Goal: Ask a question

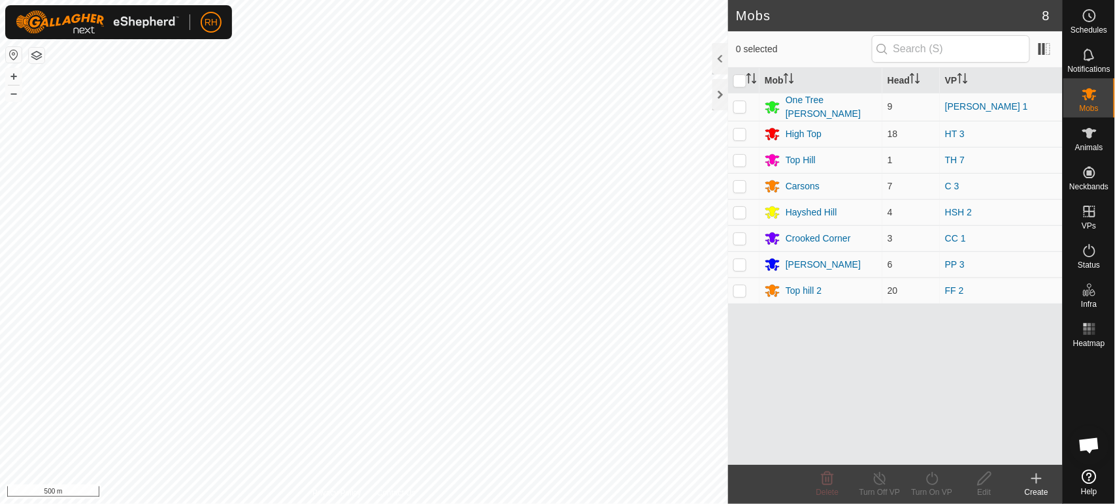
scroll to position [1757, 0]
click at [1089, 14] on icon at bounding box center [1090, 16] width 2 height 4
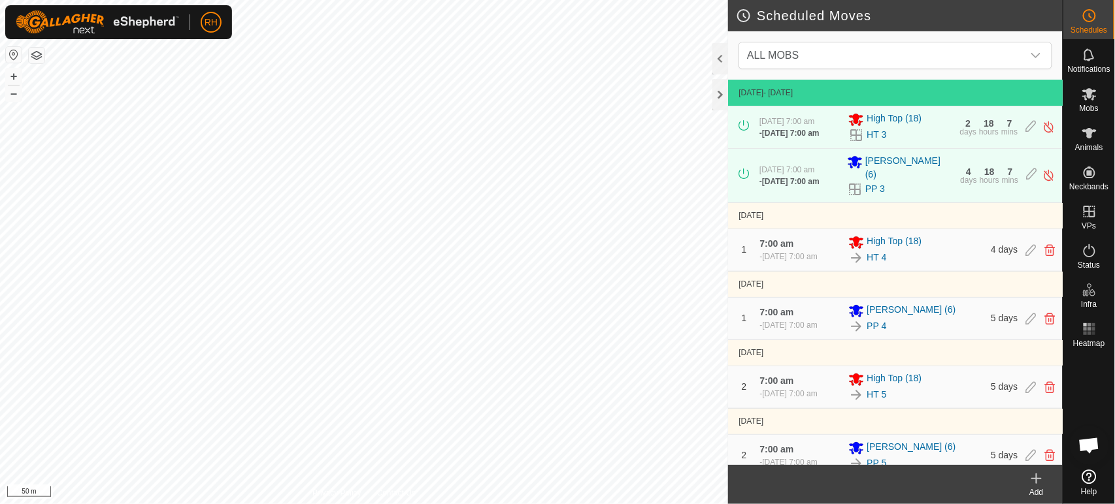
click at [1093, 443] on span "Open chat" at bounding box center [1089, 447] width 22 height 18
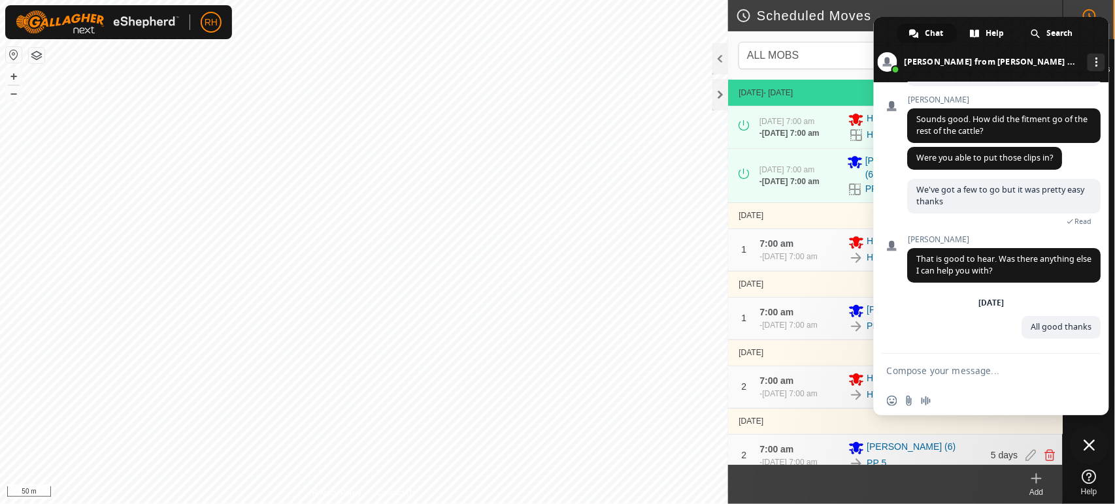
scroll to position [1756, 0]
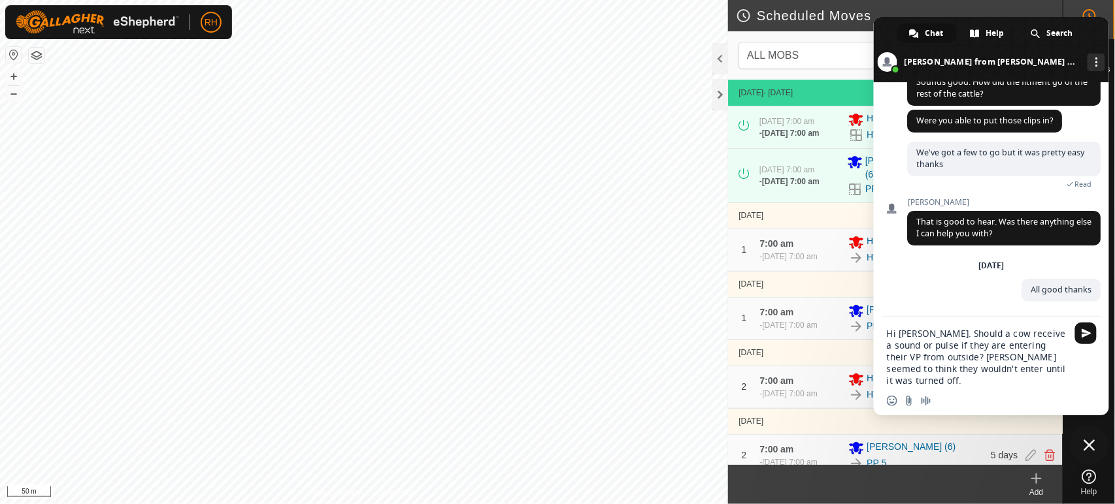
drag, startPoint x: 946, startPoint y: 356, endPoint x: 1016, endPoint y: 355, distance: 70.6
click at [1016, 355] on textarea "Hi [PERSON_NAME]. Should a cow receive a sound or pulse if they are entering th…" at bounding box center [977, 357] width 180 height 59
click at [992, 370] on textarea "Hi [PERSON_NAME]. Should a cow receive a sound or pulse if they are entering th…" at bounding box center [977, 357] width 180 height 59
type textarea "Hi [PERSON_NAME]. Should a cow receive a sound or pulse if they are entering th…"
click at [1085, 332] on span "Send" at bounding box center [1086, 334] width 10 height 10
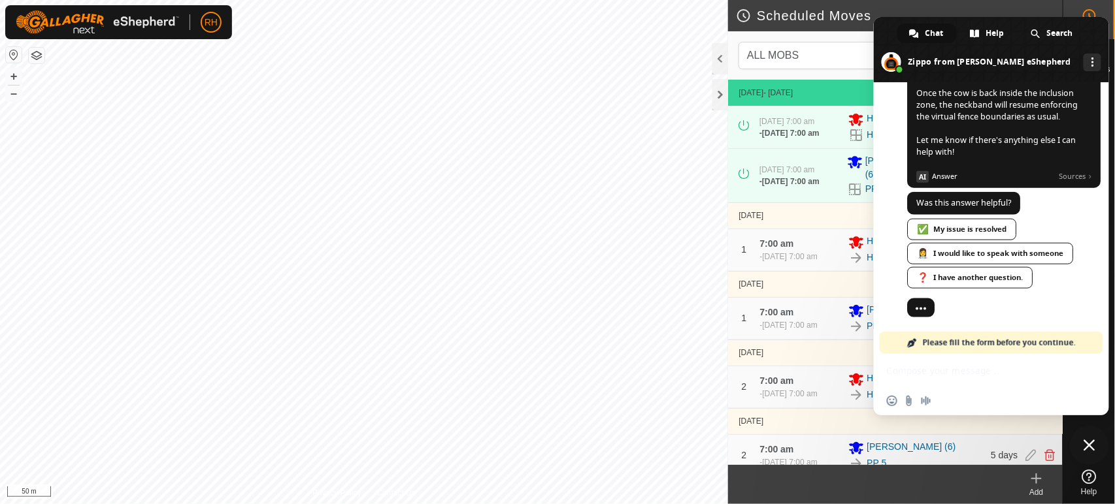
scroll to position [2232, 0]
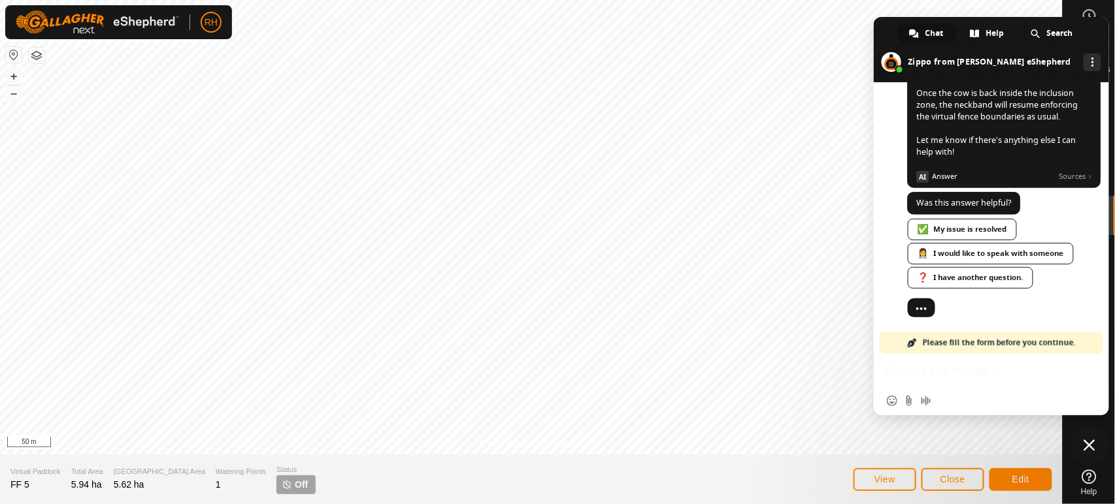
click at [1089, 444] on span "Close chat" at bounding box center [1089, 446] width 12 height 12
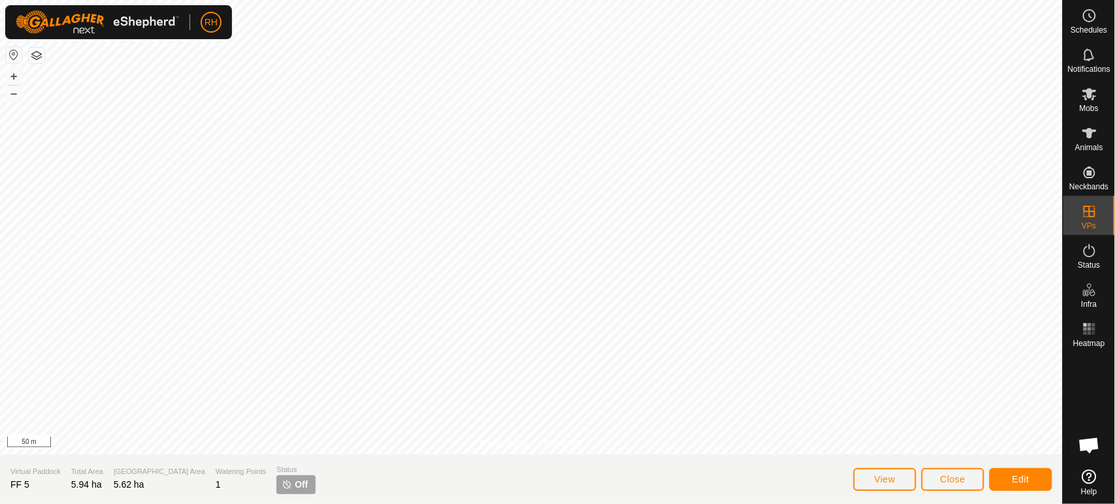
scroll to position [2207, 0]
